Goal: Information Seeking & Learning: Understand process/instructions

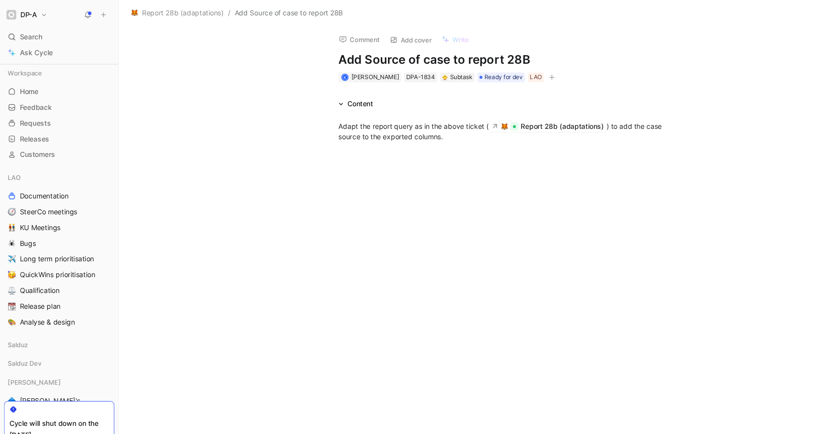
scroll to position [315, 0]
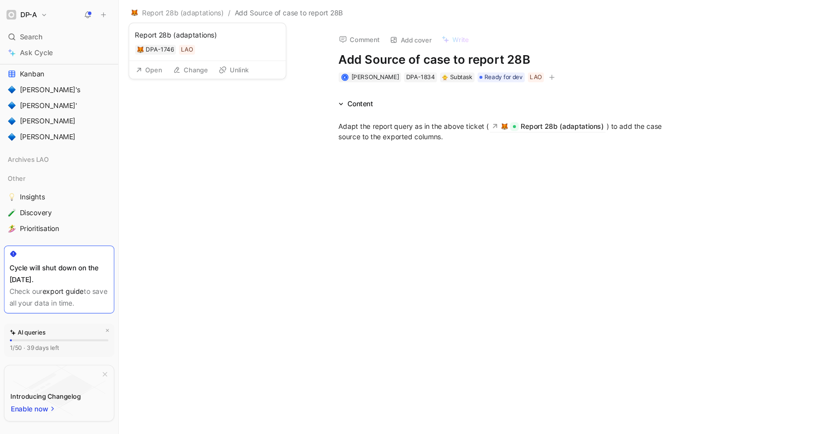
click at [147, 63] on button "Open" at bounding box center [136, 64] width 33 height 13
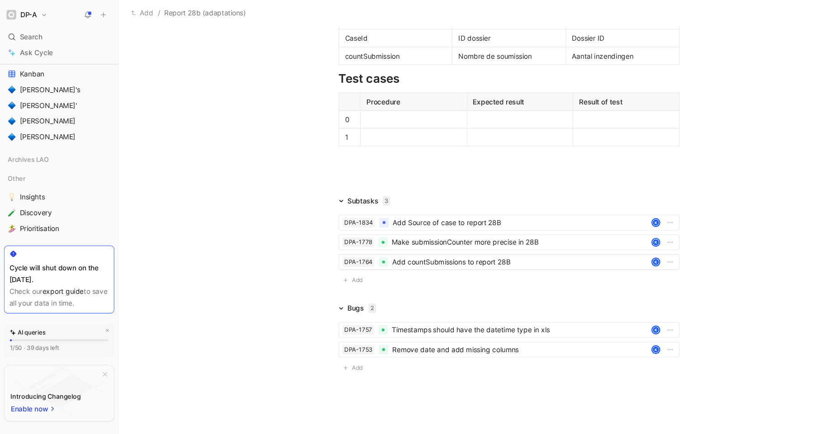
scroll to position [1342, 0]
click at [594, 56] on div "Aantal inzendingen" at bounding box center [571, 52] width 93 height 10
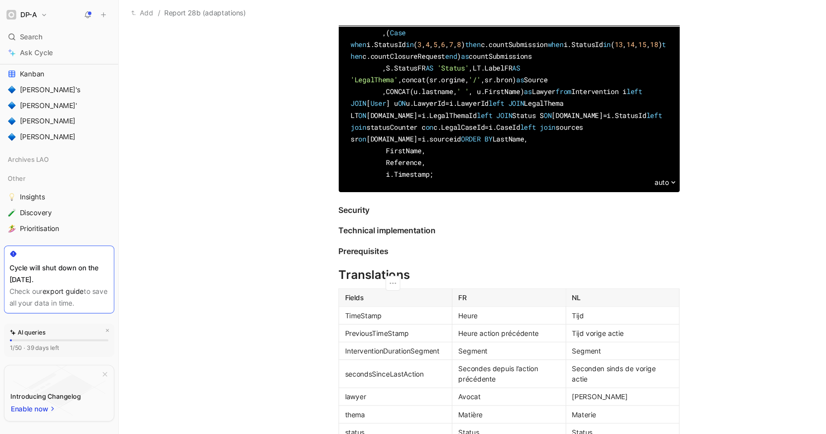
scroll to position [791, 0]
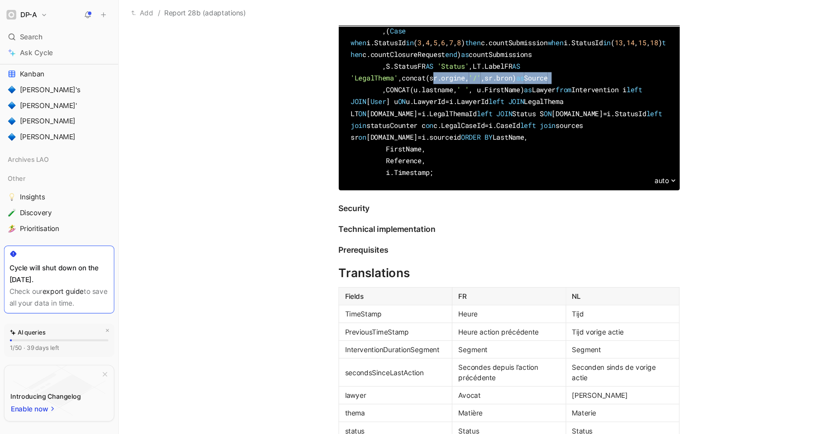
drag, startPoint x: 509, startPoint y: 214, endPoint x: 349, endPoint y: 212, distance: 159.7
copy div ",concat(sr.orgine, '/' ,sr.bron) as Source"
drag, startPoint x: 422, startPoint y: 213, endPoint x: 397, endPoint y: 211, distance: 25.0
click at [430, 76] on span "'/'" at bounding box center [435, 71] width 11 height 9
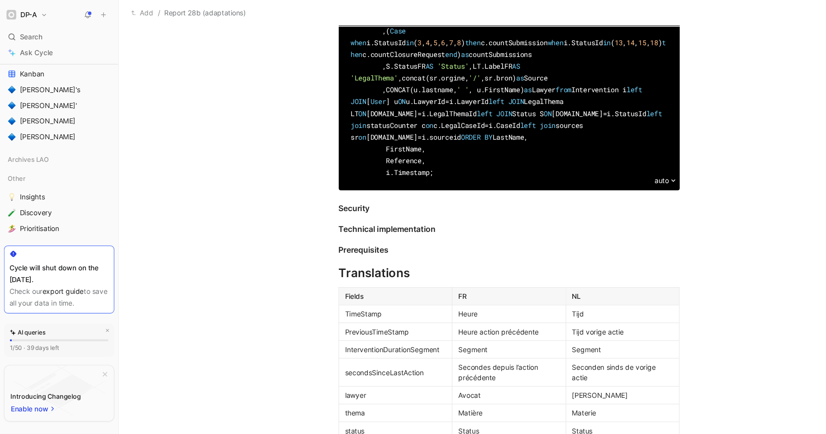
drag, startPoint x: 354, startPoint y: 214, endPoint x: 380, endPoint y: 216, distance: 25.9
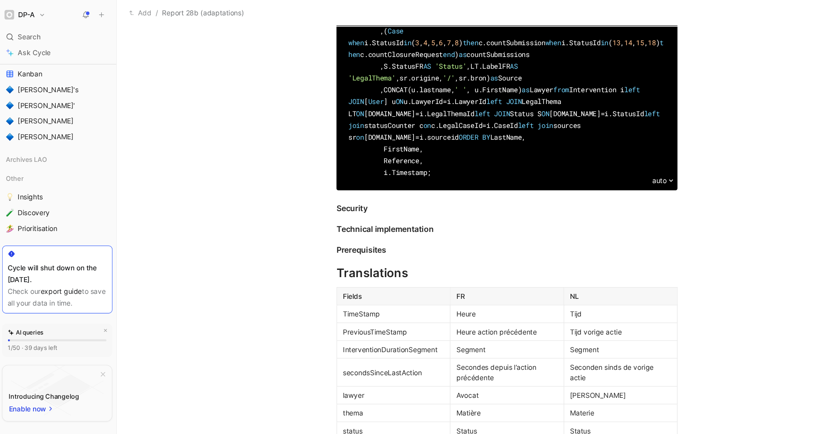
scroll to position [790, 0]
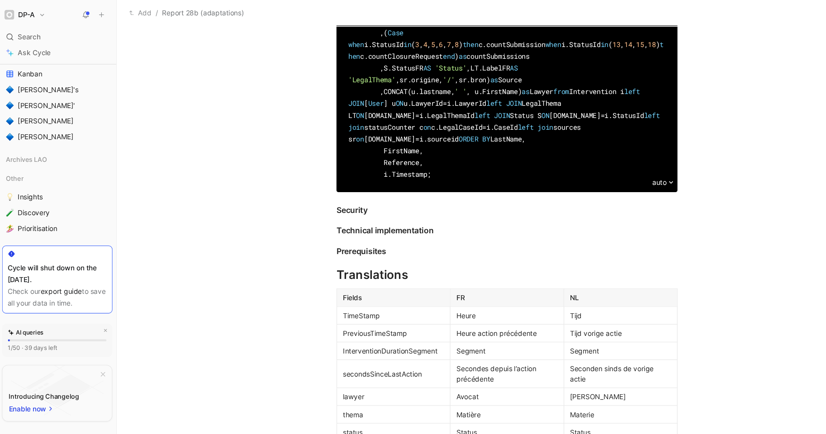
drag, startPoint x: 393, startPoint y: 214, endPoint x: 440, endPoint y: 217, distance: 47.2
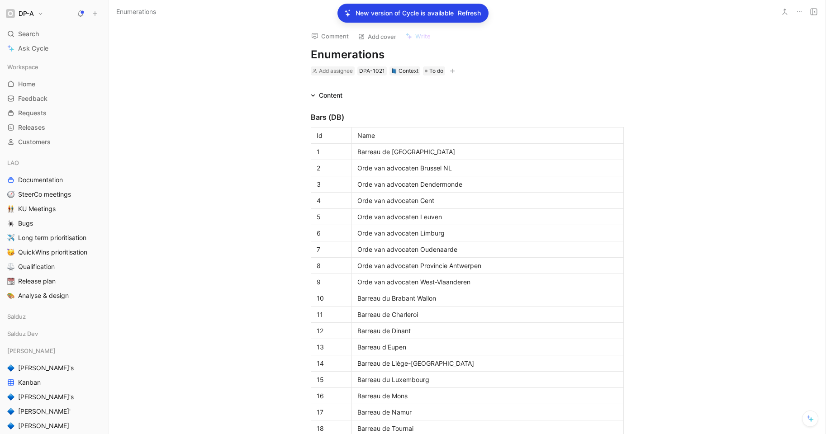
scroll to position [1595, 0]
